Goal: Use online tool/utility: Utilize a website feature to perform a specific function

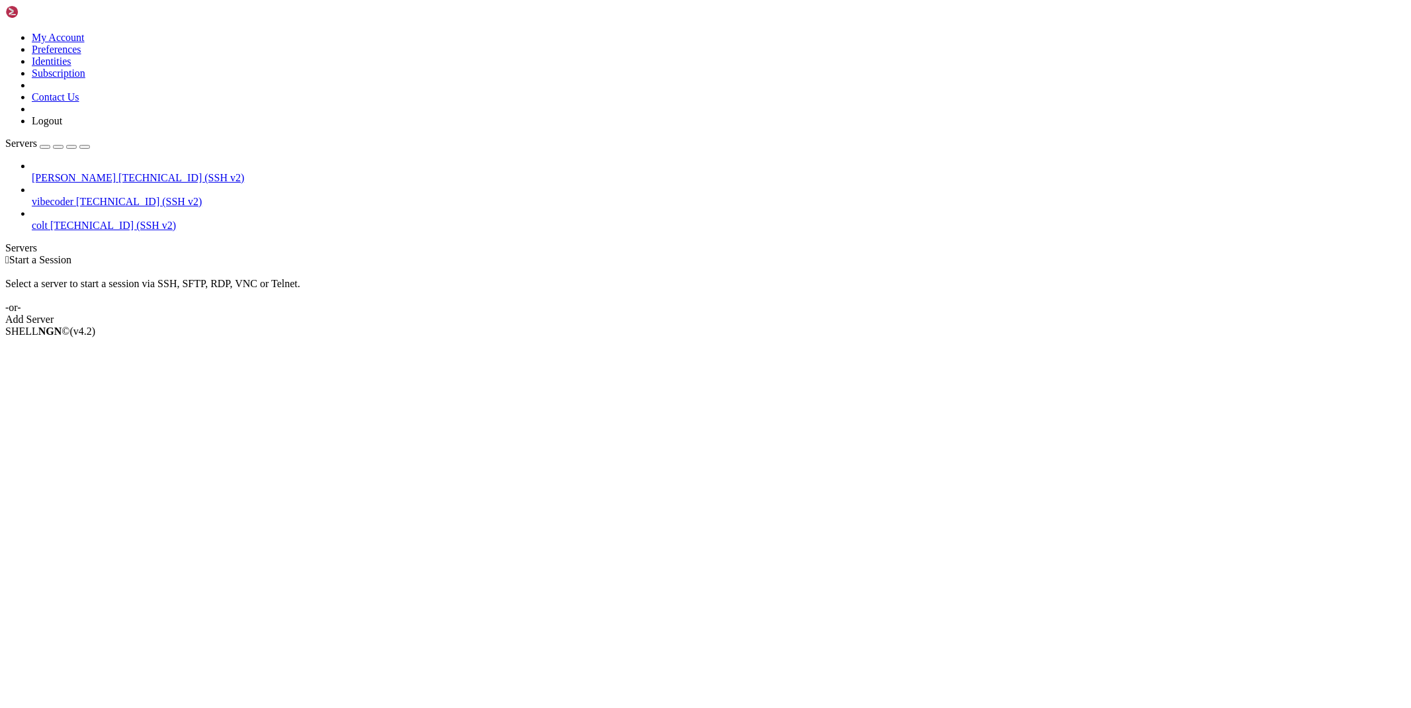
click at [118, 172] on span "[TECHNICAL_ID] (SSH v2)" at bounding box center [181, 177] width 126 height 11
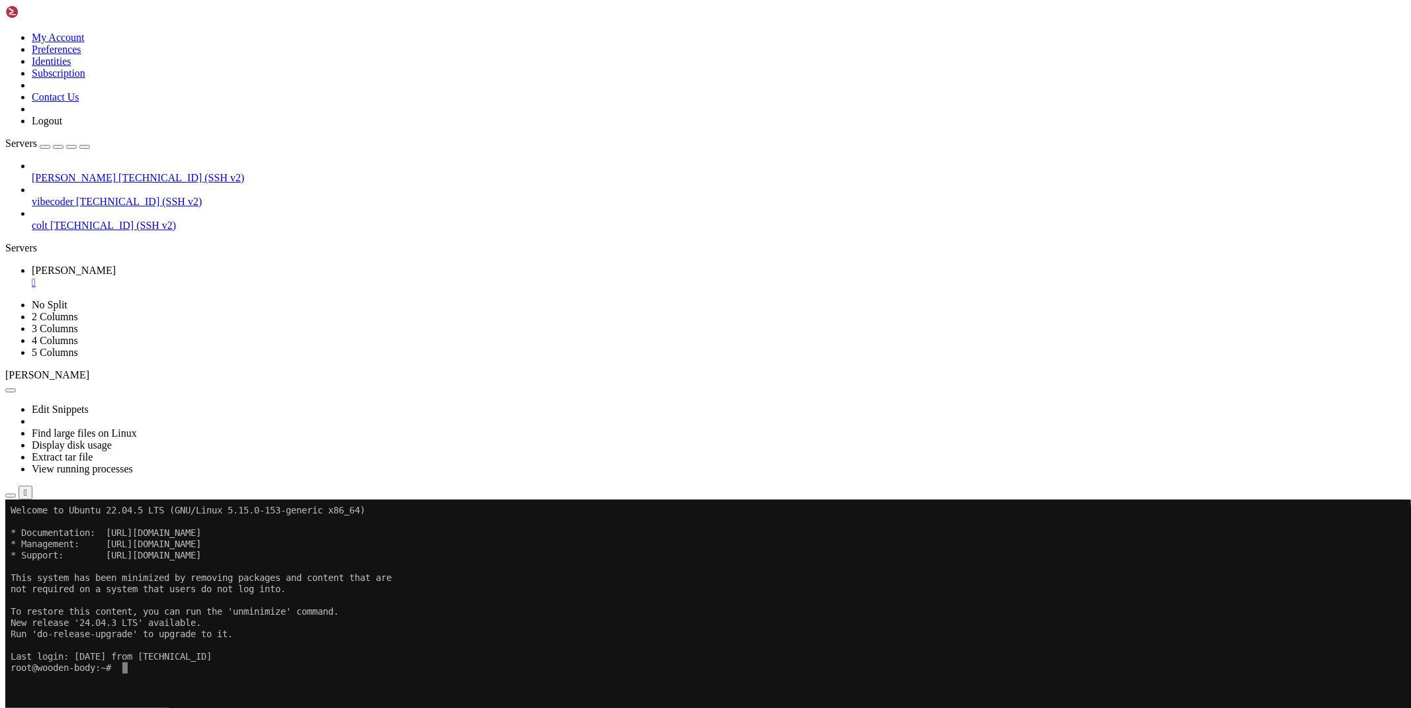
click at [220, 500] on div at bounding box center [705, 500] width 1401 height 0
click at [5, 500] on icon at bounding box center [5, 500] width 0 height 0
click at [11, 496] on icon "button" at bounding box center [11, 496] width 0 height 0
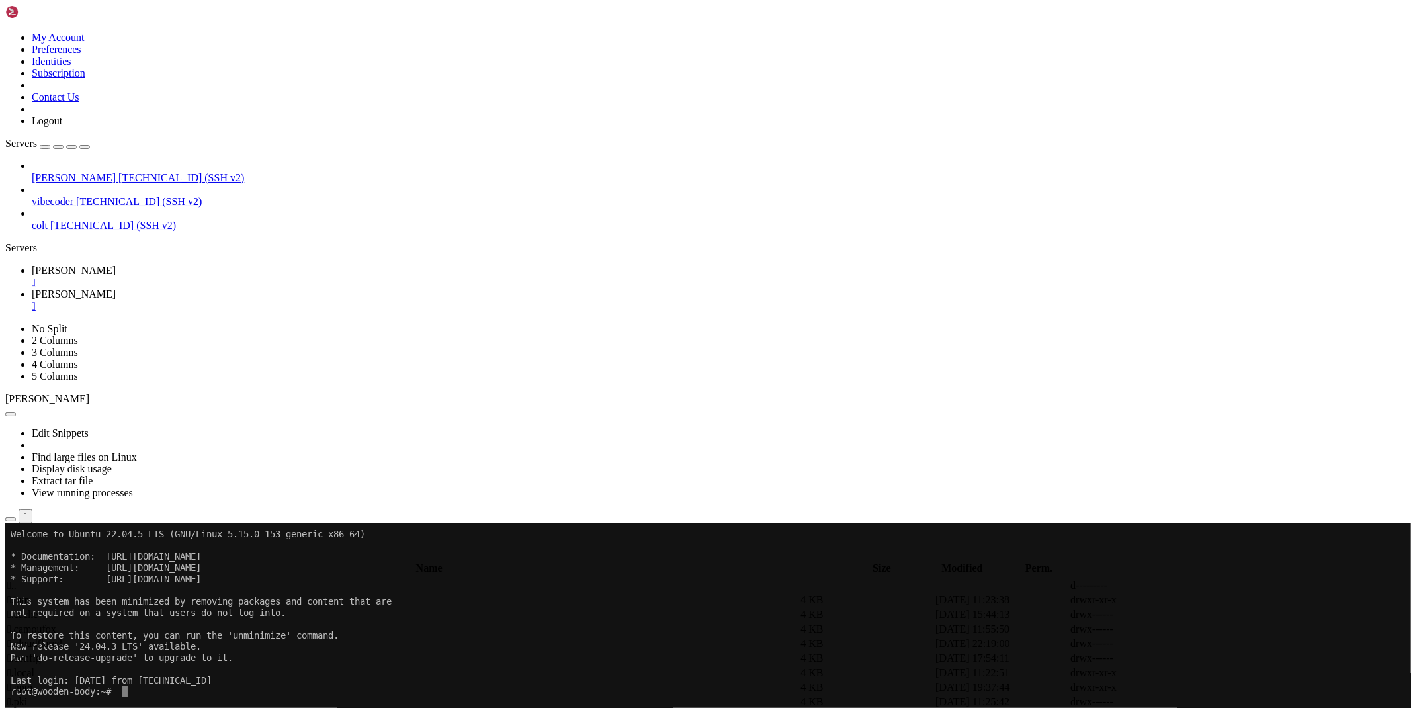
click at [17, 580] on span " .." at bounding box center [11, 585] width 9 height 11
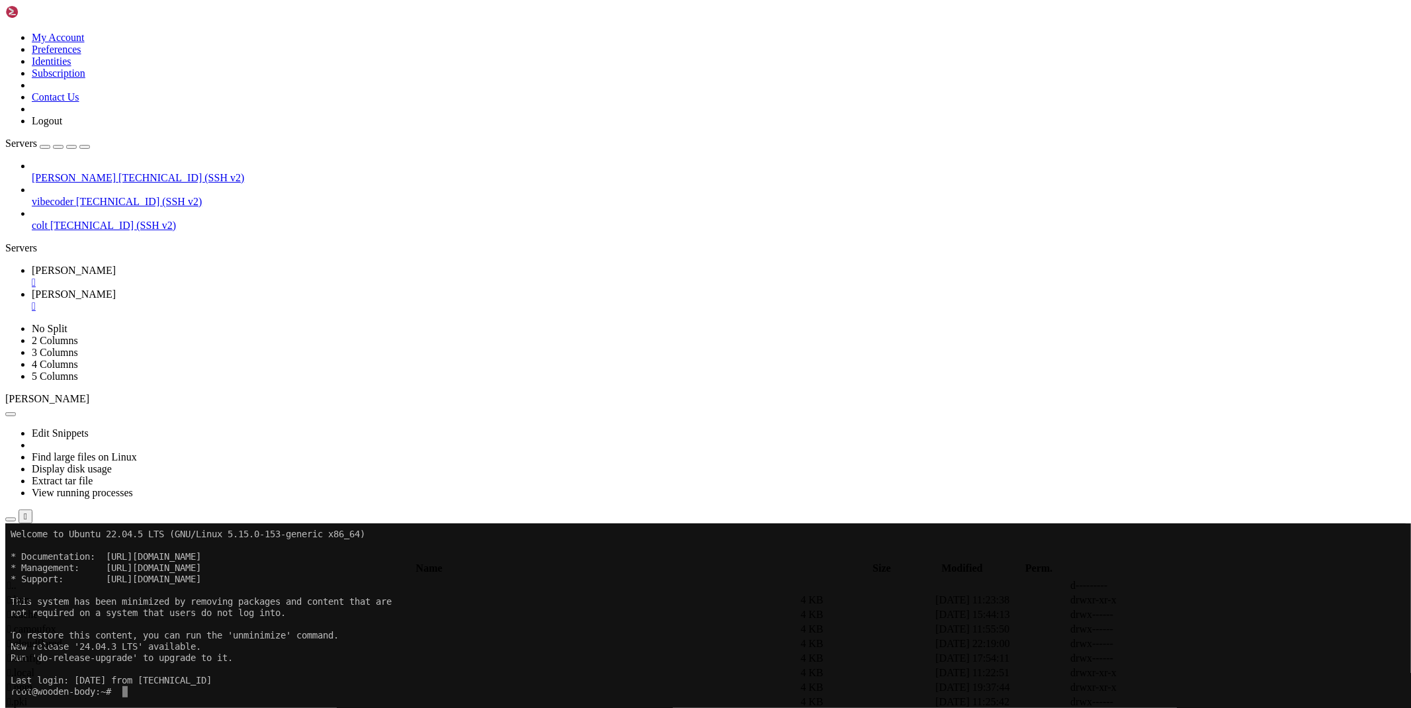
click at [17, 580] on span " .." at bounding box center [11, 585] width 9 height 11
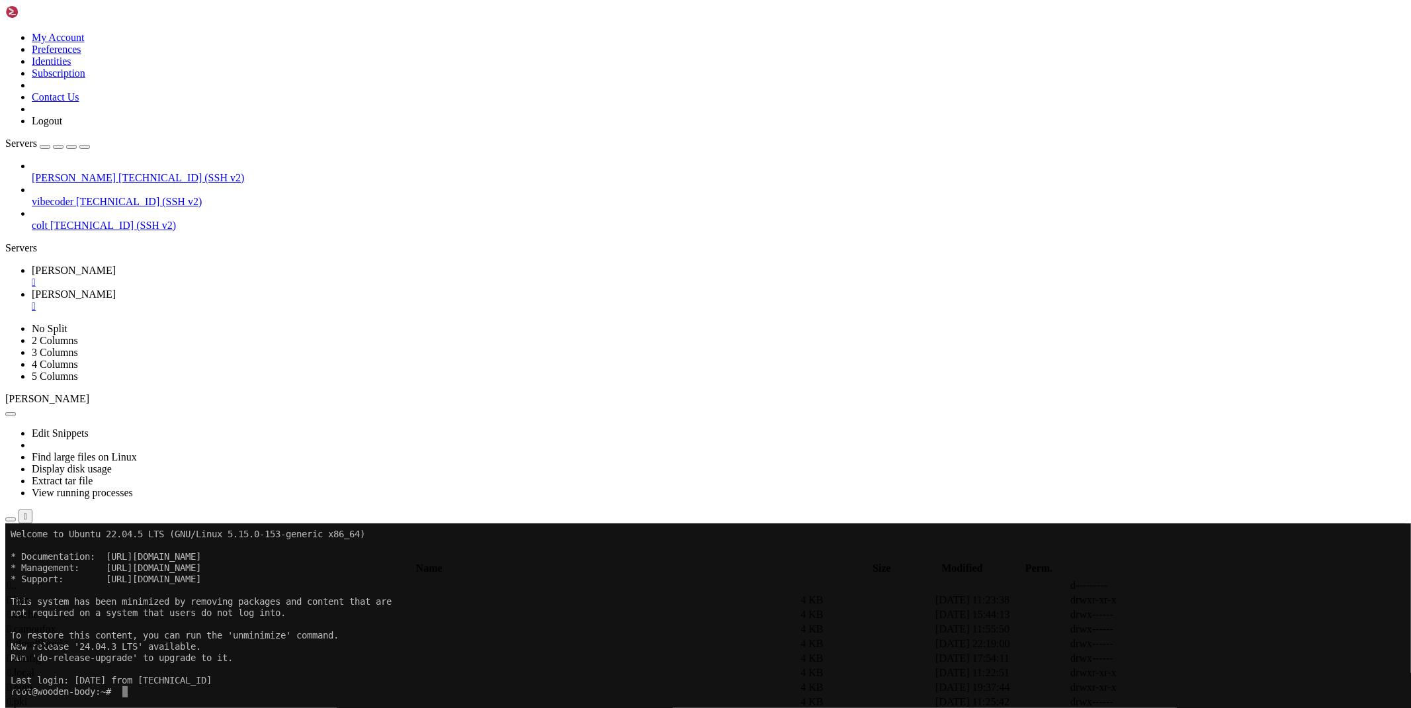
type input "/root/funcaptcha"
click at [1213, 644] on icon at bounding box center [1213, 644] width 0 height 0
type textarea "print(rr)"
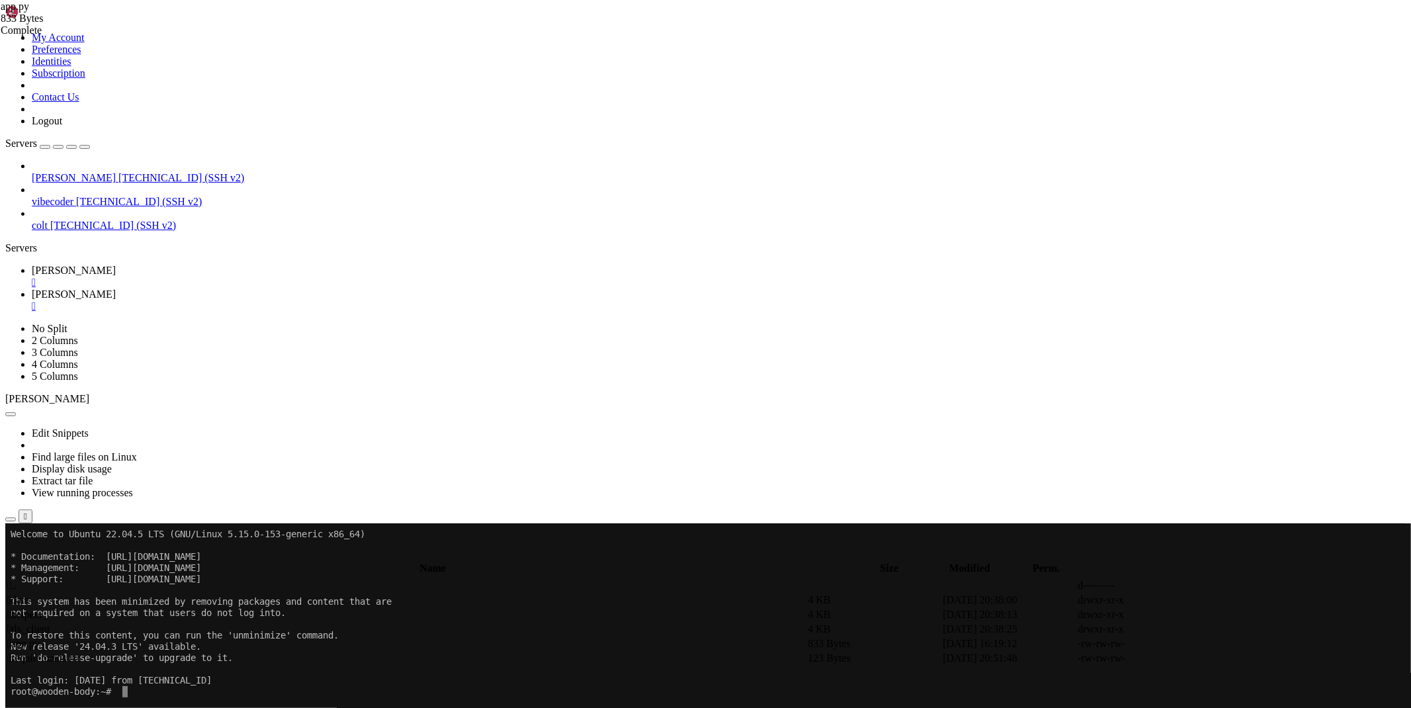
click at [116, 265] on span "[PERSON_NAME]" at bounding box center [74, 270] width 84 height 11
click at [116, 288] on span "[PERSON_NAME]" at bounding box center [74, 293] width 84 height 11
click at [1213, 644] on icon at bounding box center [1213, 644] width 0 height 0
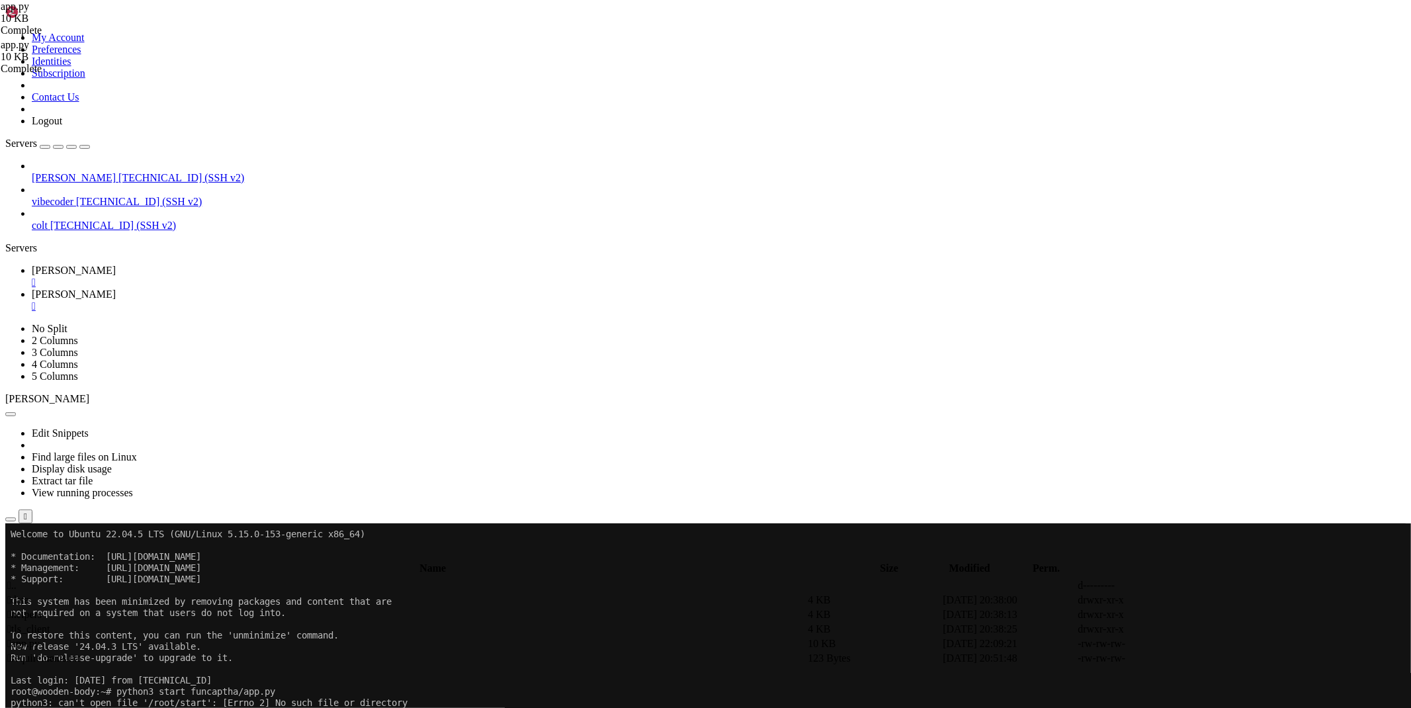
type textarea "proxy=None"
type textarea "print("lootlabs ad suka"
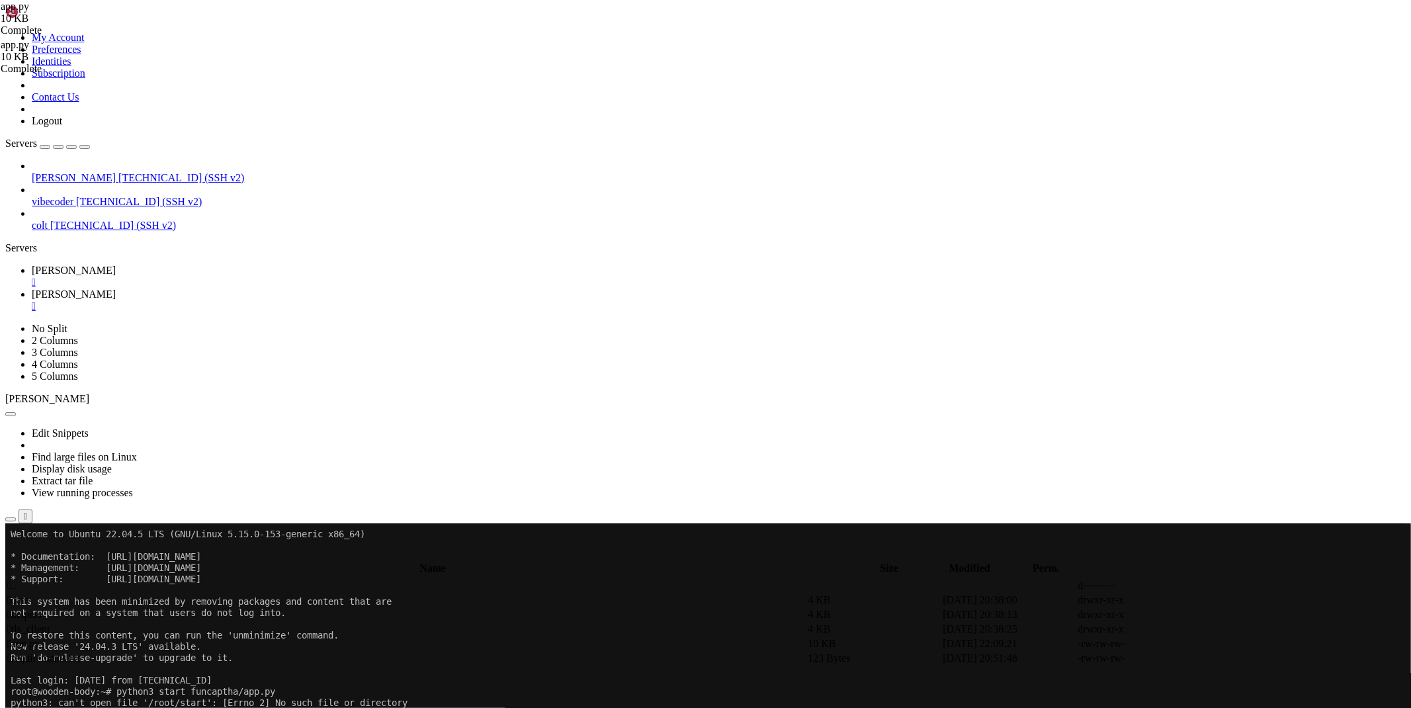
click at [181, 265] on link "[PERSON_NAME] " at bounding box center [719, 277] width 1374 height 24
drag, startPoint x: 338, startPoint y: 908, endPoint x: 787, endPoint y: 873, distance: 450.6
drag, startPoint x: 344, startPoint y: 866, endPoint x: 761, endPoint y: 873, distance: 416.9
